Goal: Information Seeking & Learning: Learn about a topic

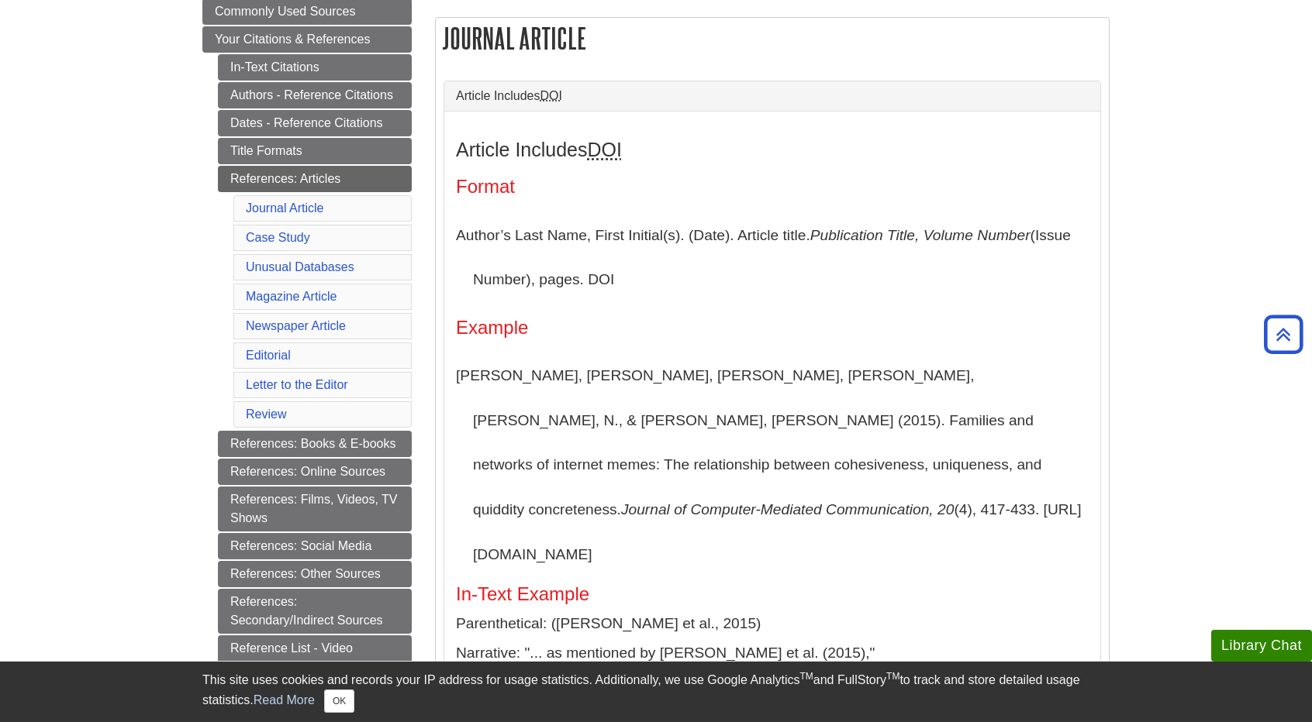
scroll to position [290, 0]
click at [267, 443] on link "References: Books & E-books" at bounding box center [315, 443] width 194 height 26
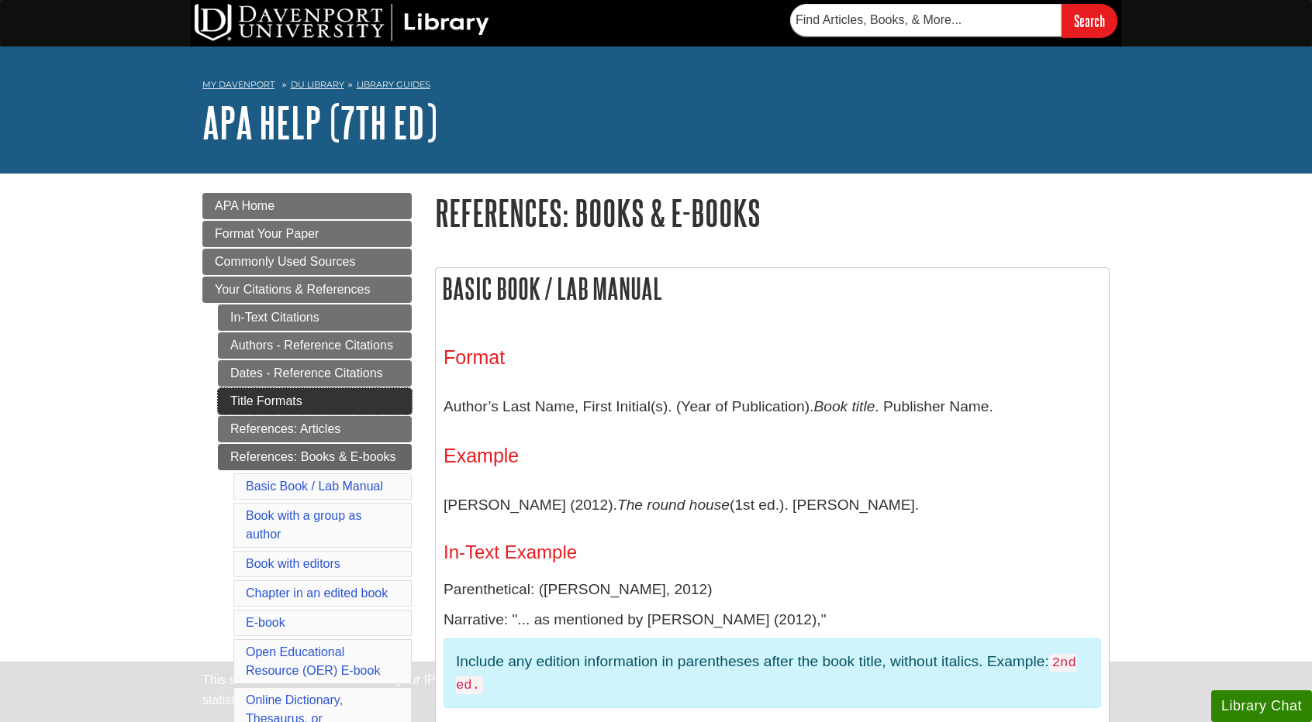
drag, startPoint x: 0, startPoint y: 0, endPoint x: 295, endPoint y: 430, distance: 521.4
click at [295, 415] on link "Title Formats" at bounding box center [315, 401] width 194 height 26
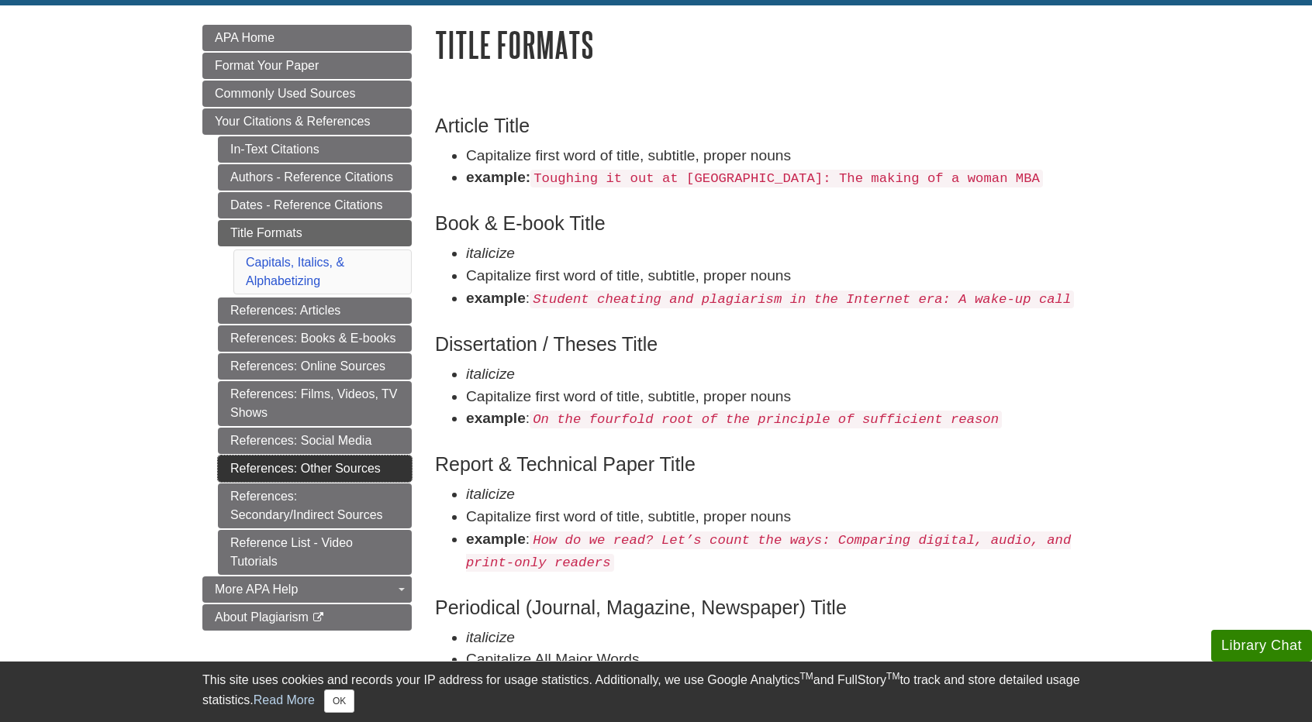
scroll to position [219, 0]
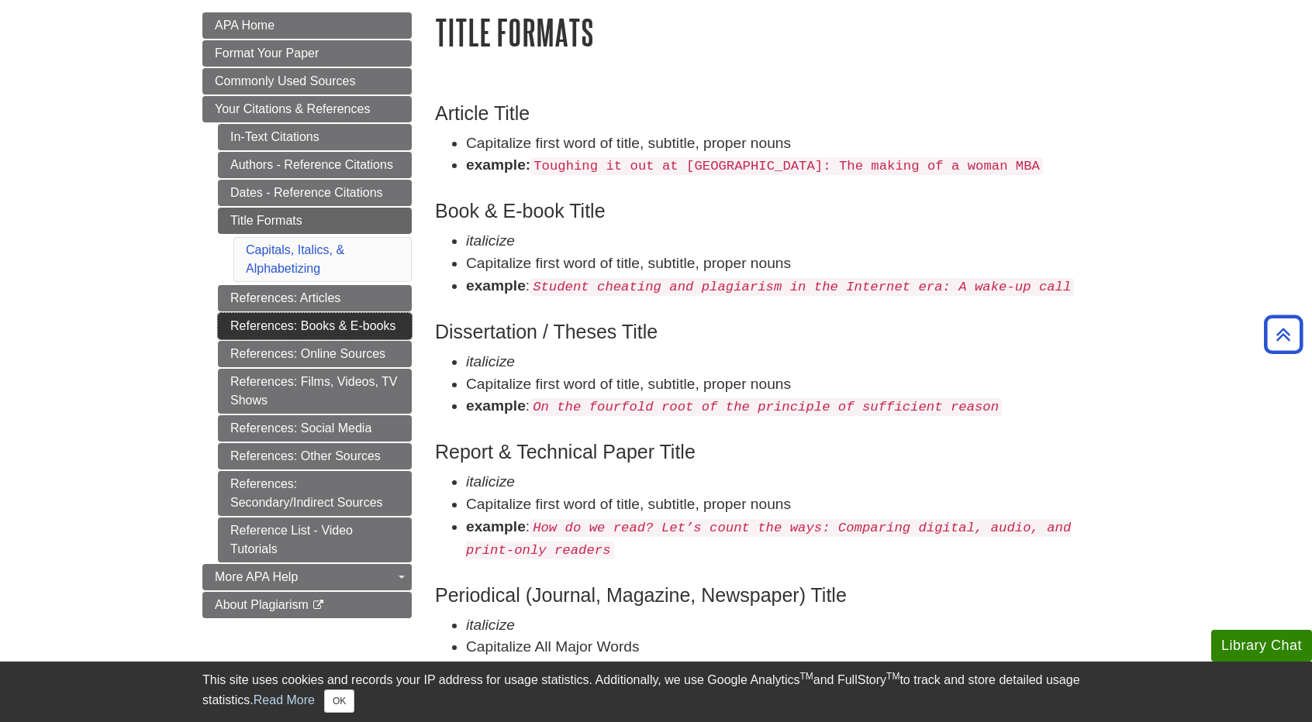
click at [336, 323] on link "References: Books & E-books" at bounding box center [315, 326] width 194 height 26
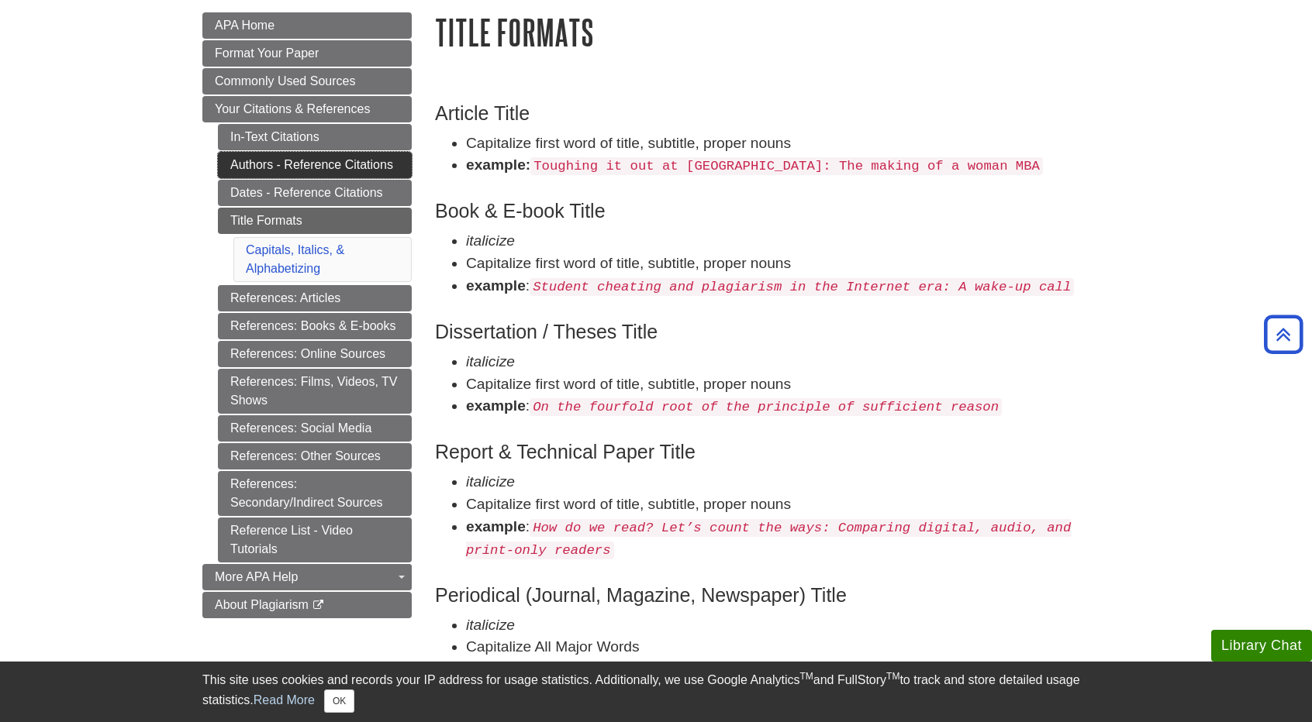
scroll to position [0, 0]
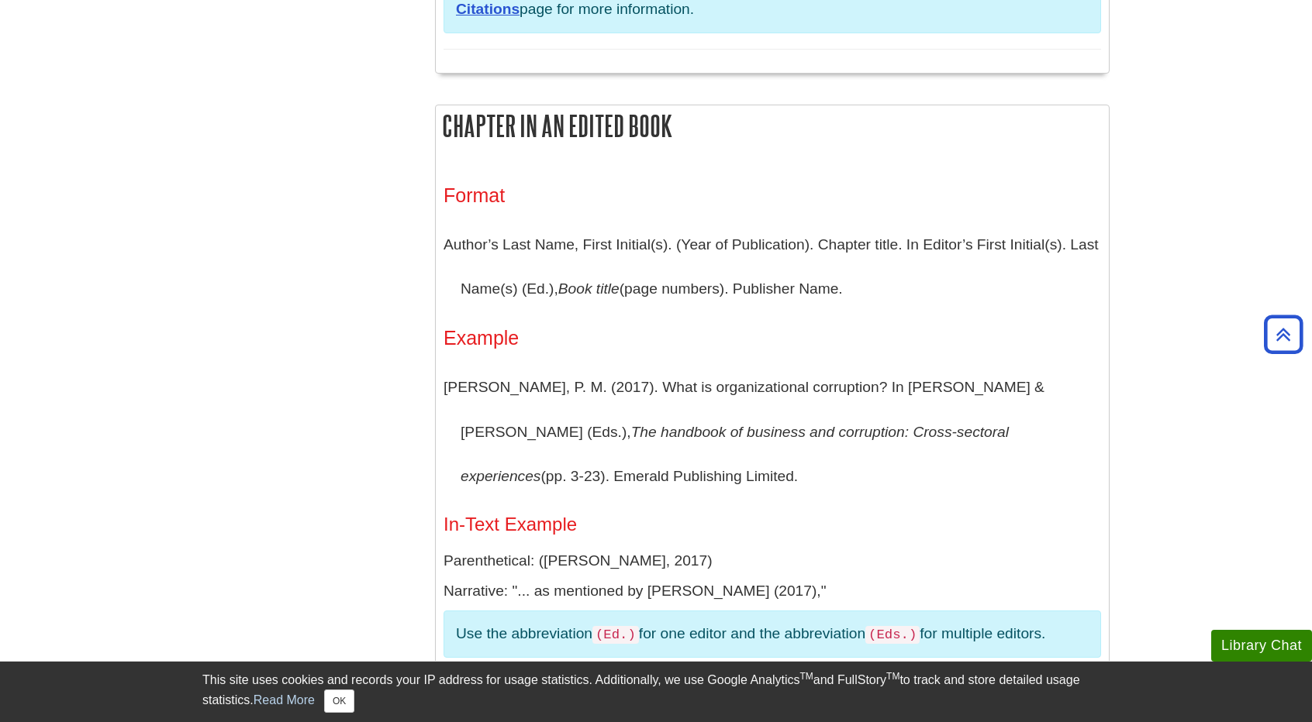
scroll to position [1723, 0]
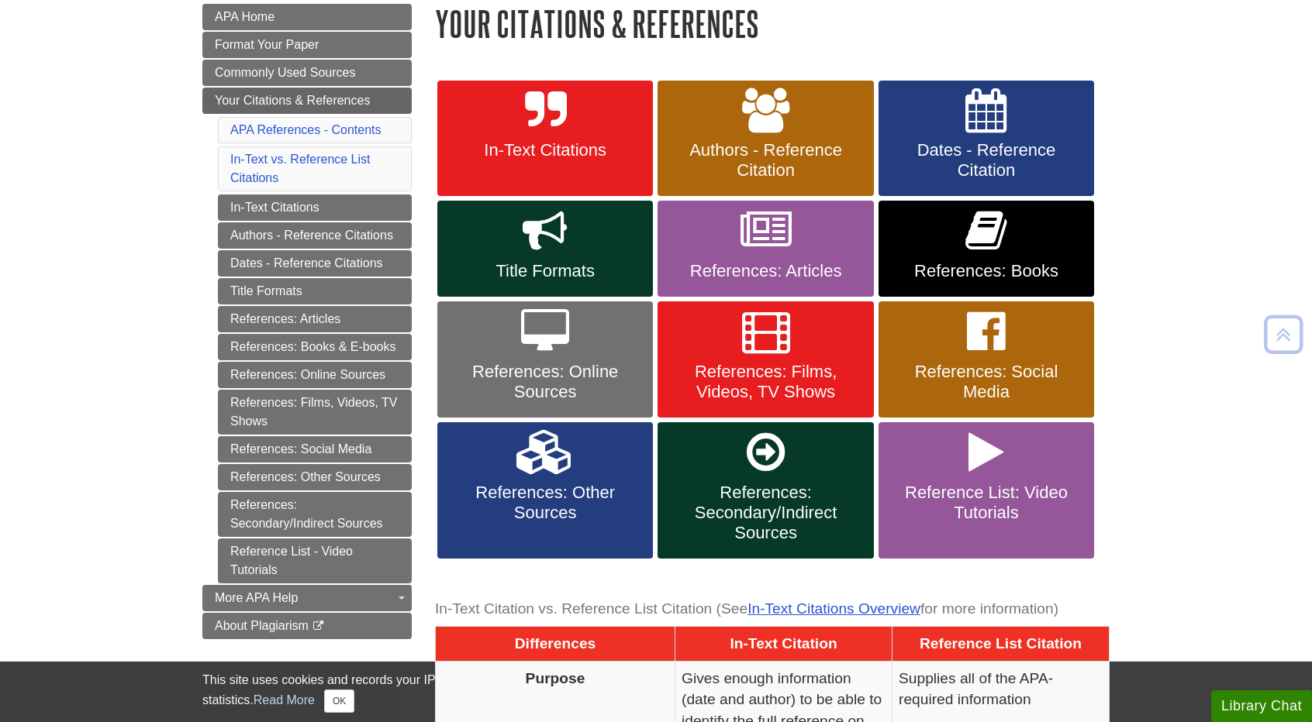
scroll to position [189, 0]
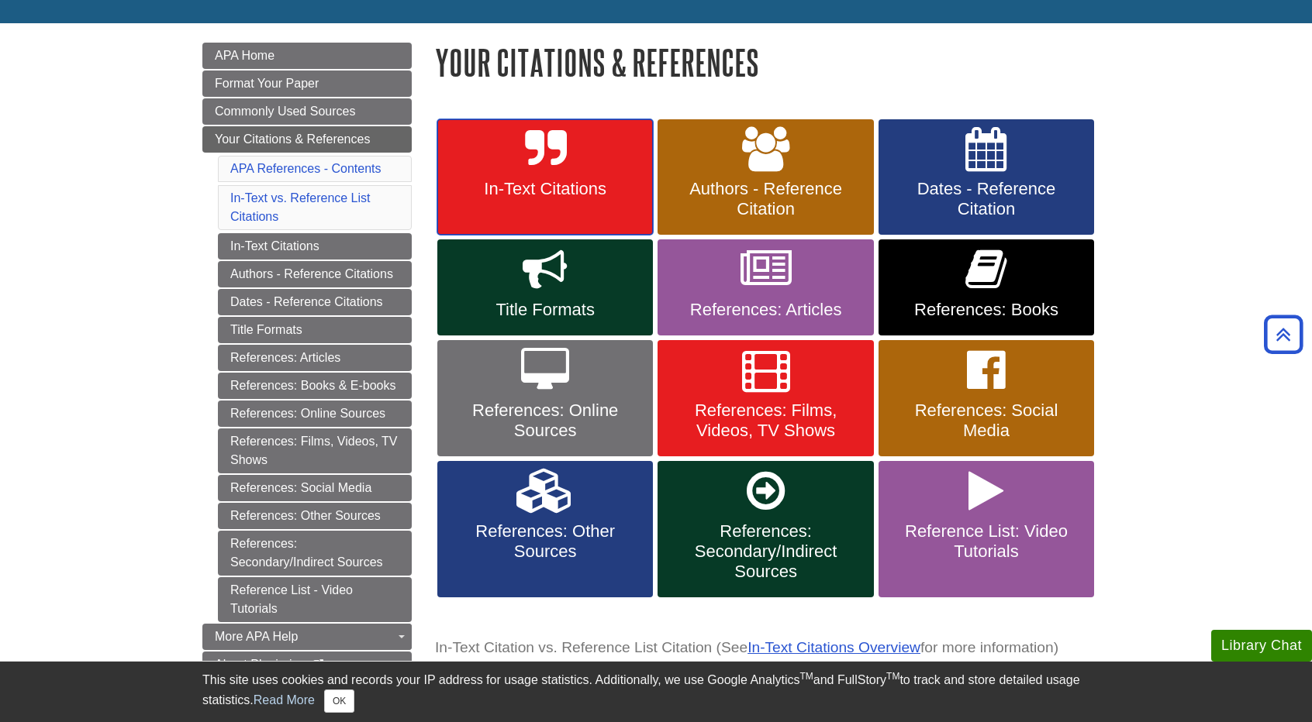
click at [506, 191] on span "In-Text Citations" at bounding box center [545, 189] width 192 height 20
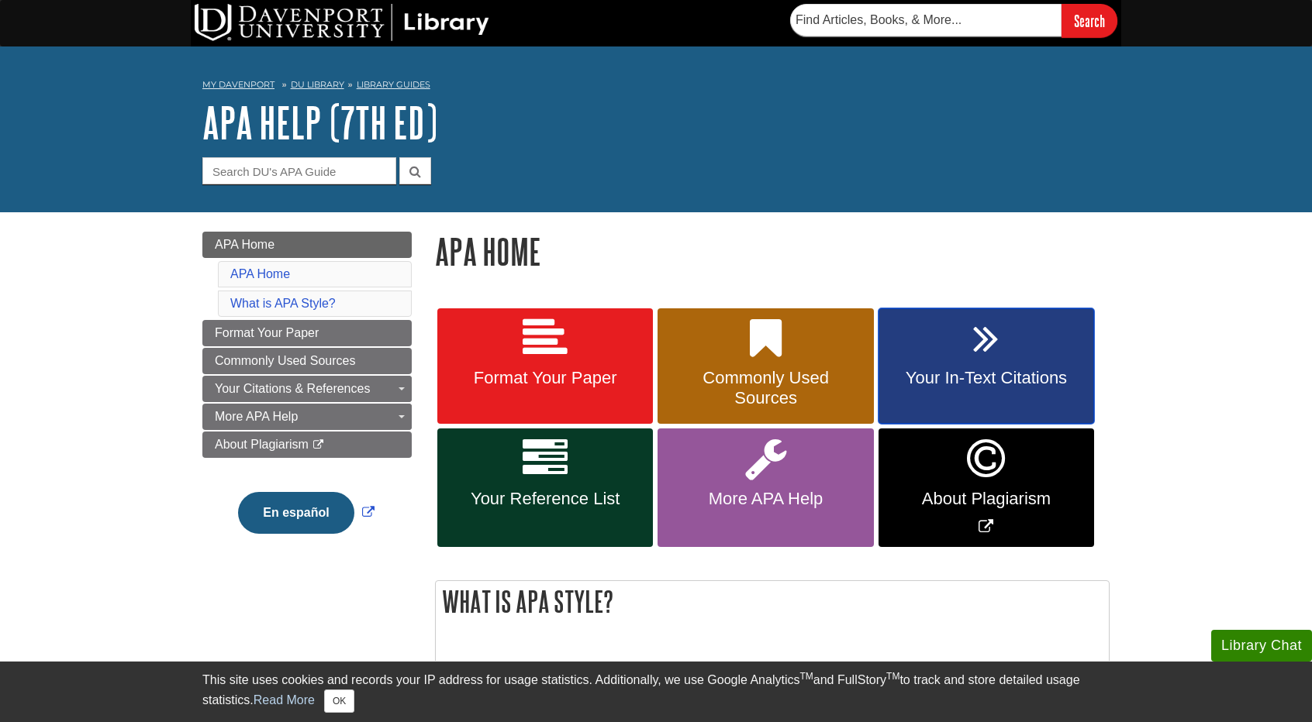
click at [946, 344] on link "Your In-Text Citations" at bounding box center [985, 367] width 215 height 116
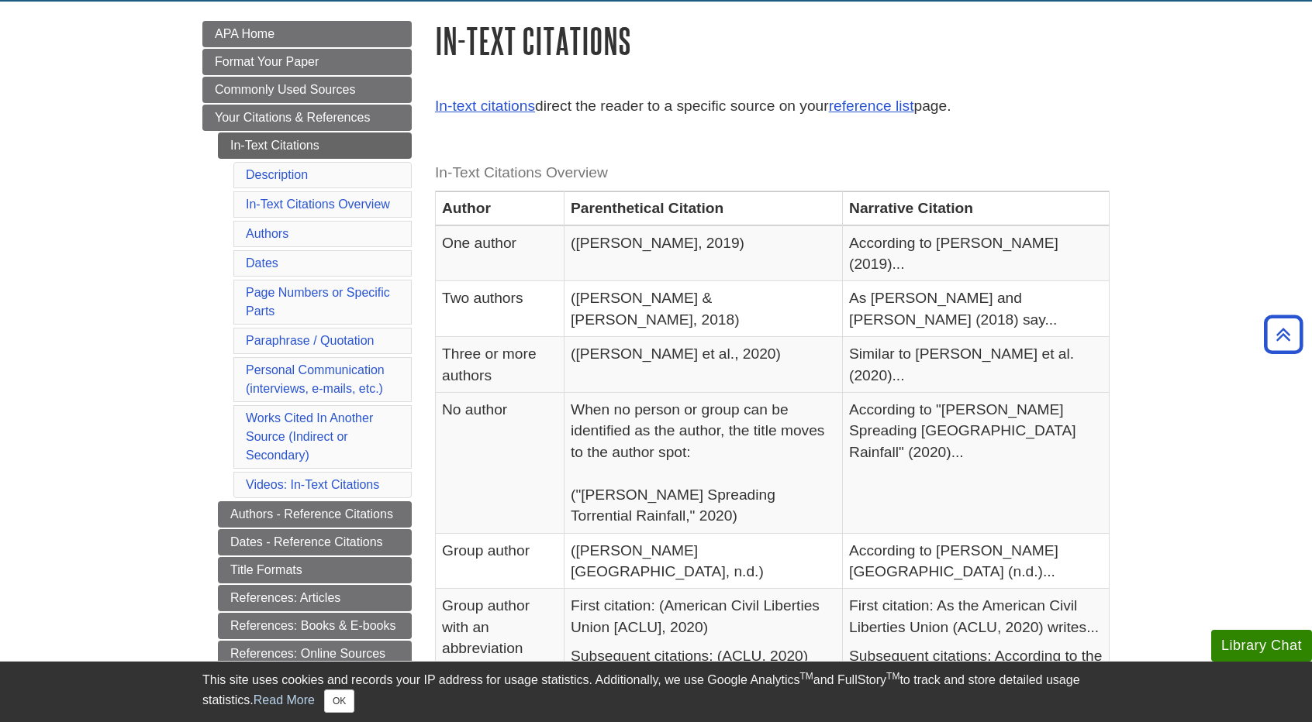
scroll to position [214, 0]
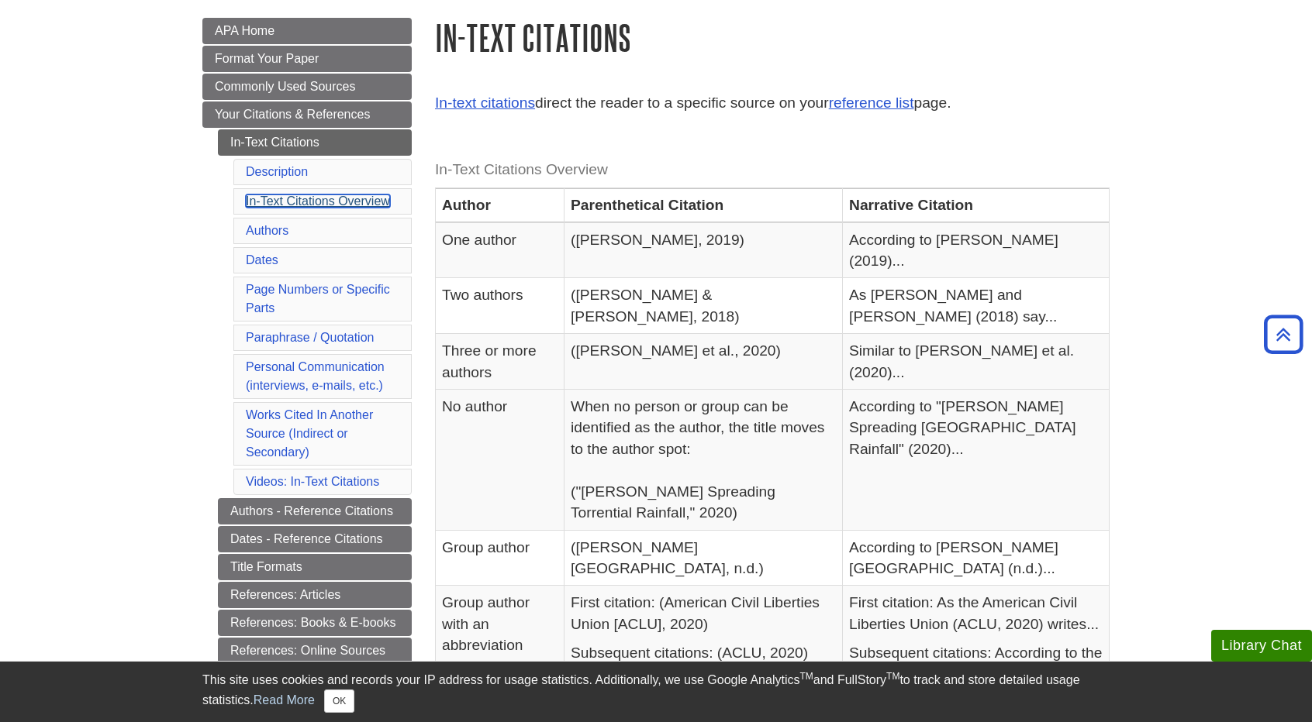
click at [337, 199] on link "In-Text Citations Overview" at bounding box center [318, 201] width 144 height 13
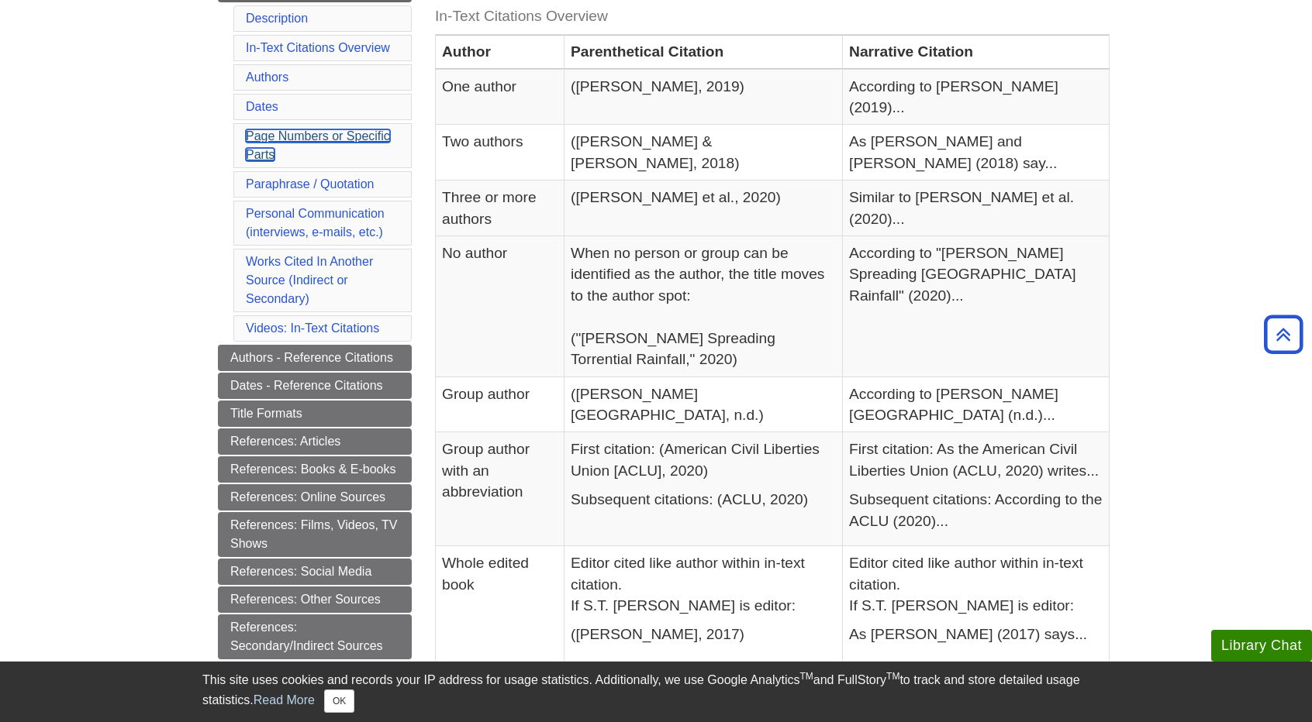
click at [279, 133] on link "Page Numbers or Specific Parts" at bounding box center [318, 145] width 144 height 32
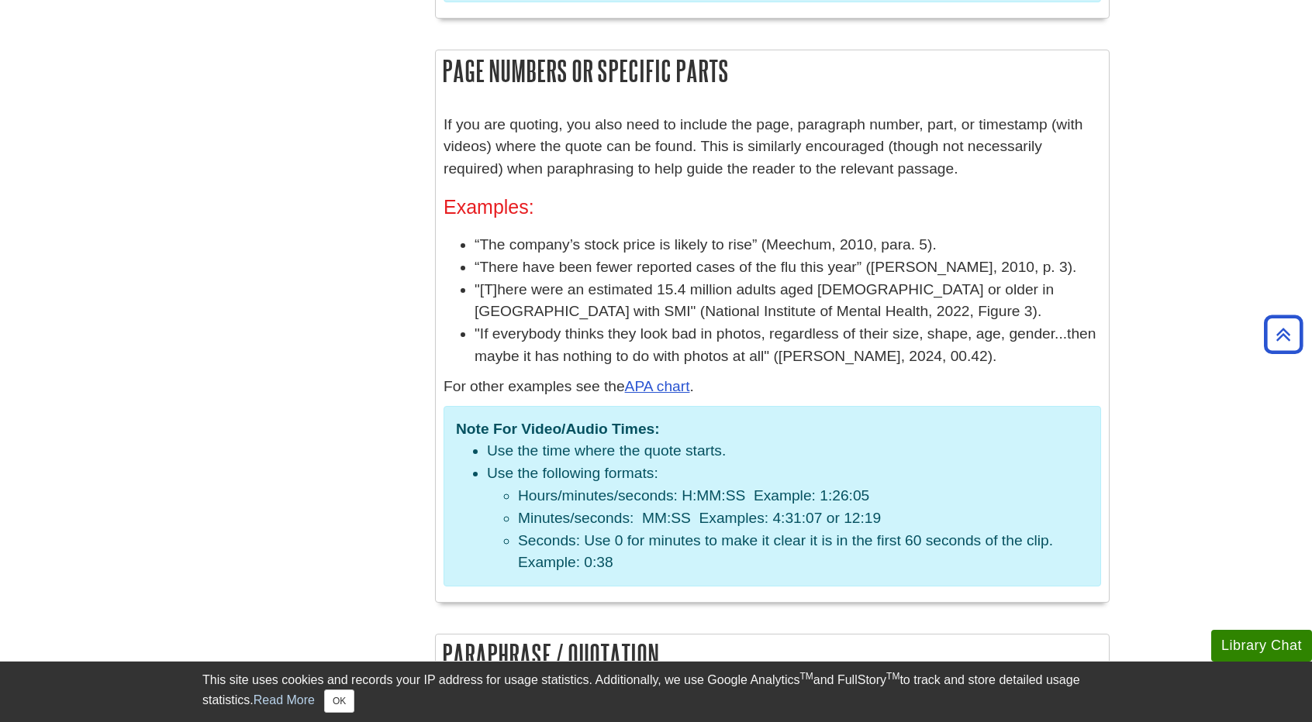
scroll to position [367, 0]
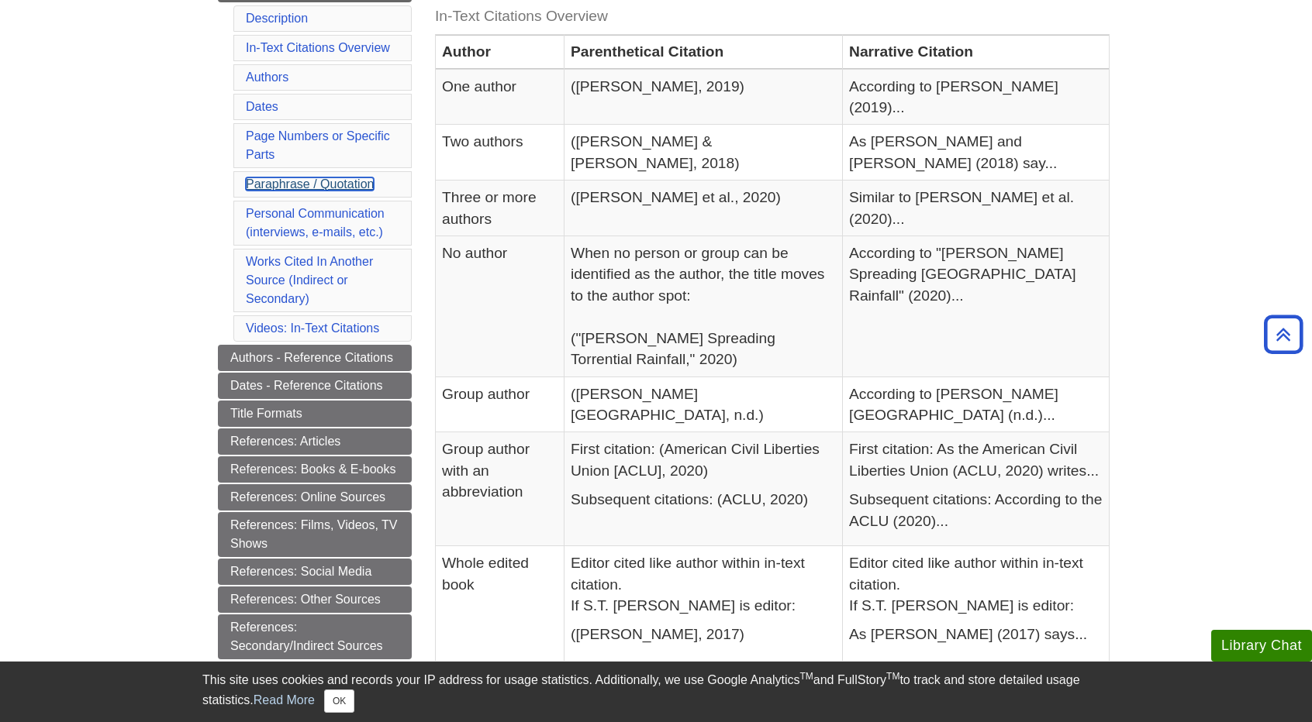
click at [298, 181] on link "Paraphrase / Quotation" at bounding box center [310, 184] width 128 height 13
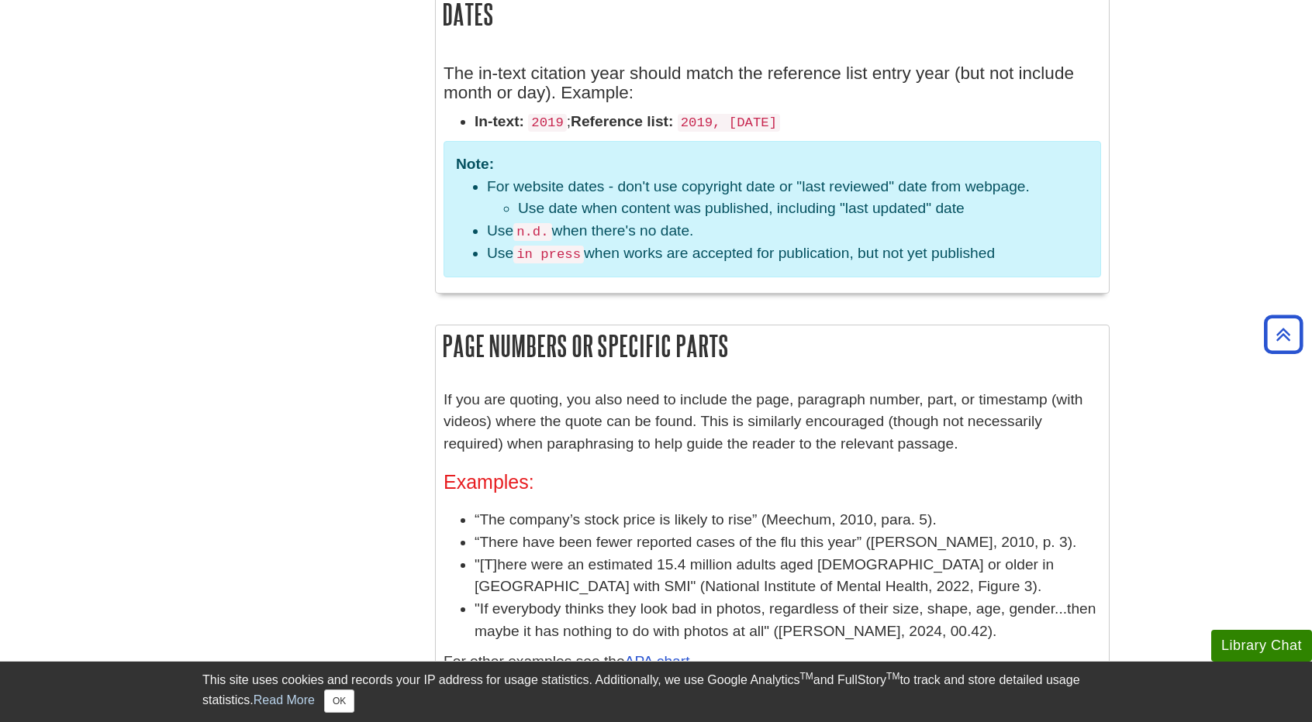
scroll to position [2036, 0]
